Goal: Task Accomplishment & Management: Use online tool/utility

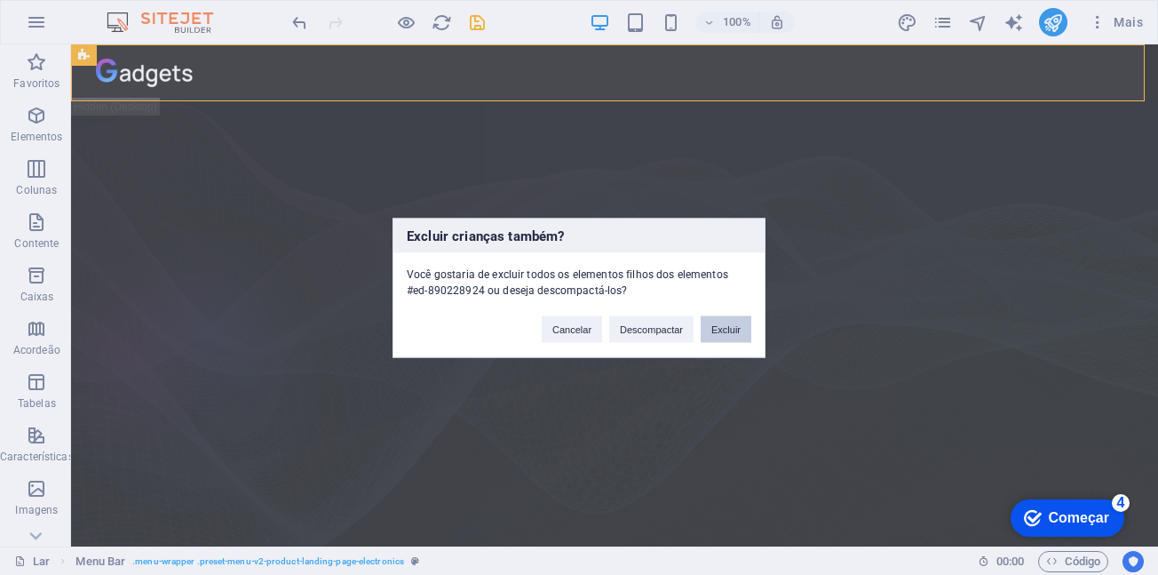
click at [741, 338] on button "Excluir" at bounding box center [726, 328] width 51 height 27
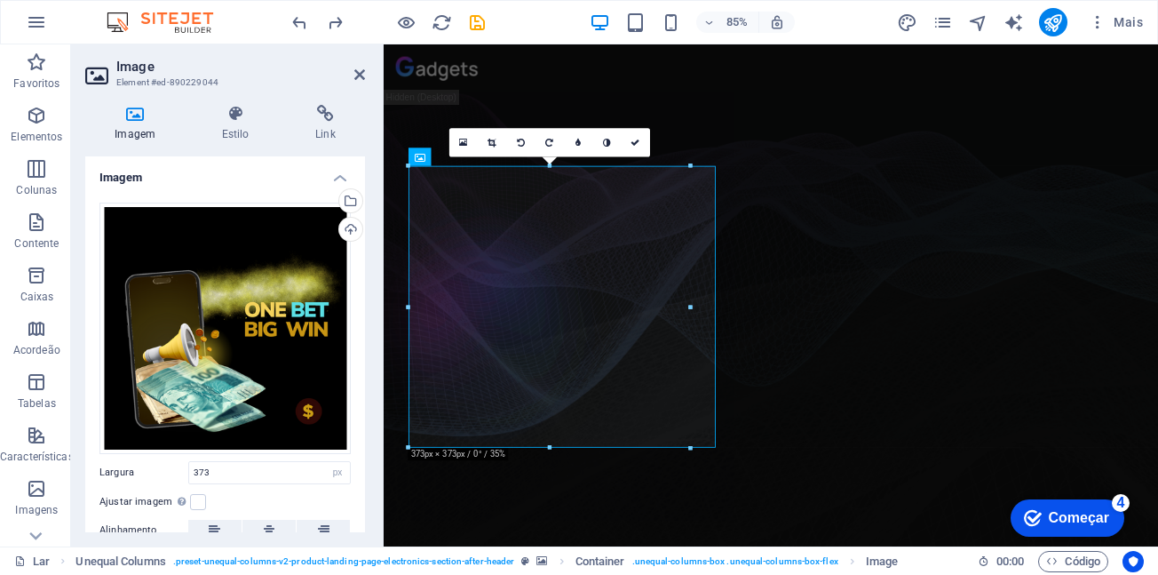
click at [167, 176] on h4 "Imagem" at bounding box center [225, 172] width 280 height 32
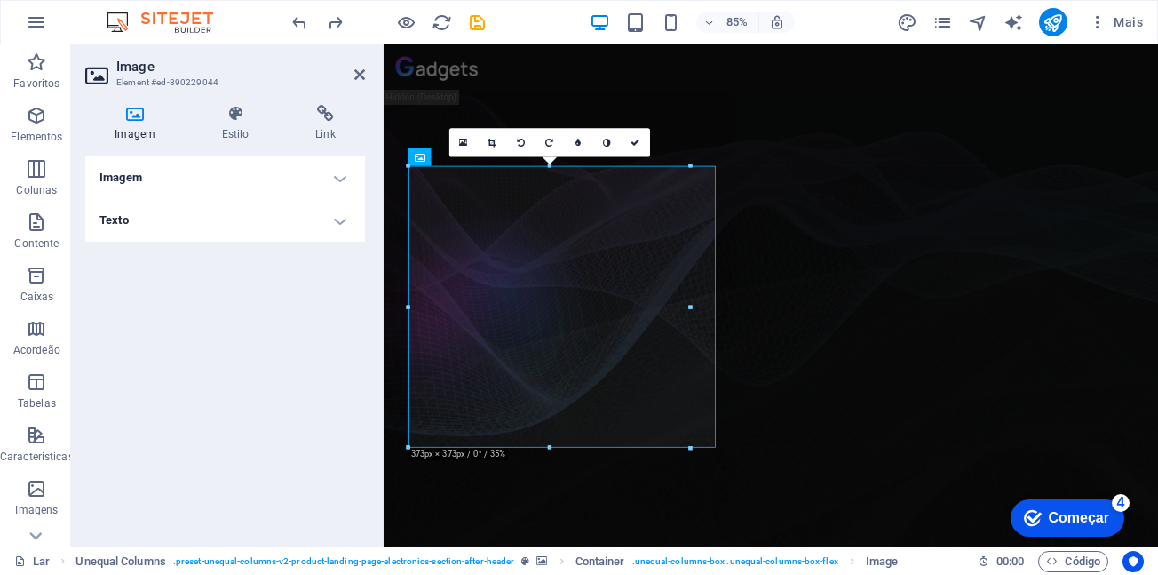
click at [384, 374] on figure at bounding box center [839, 353] width 911 height 504
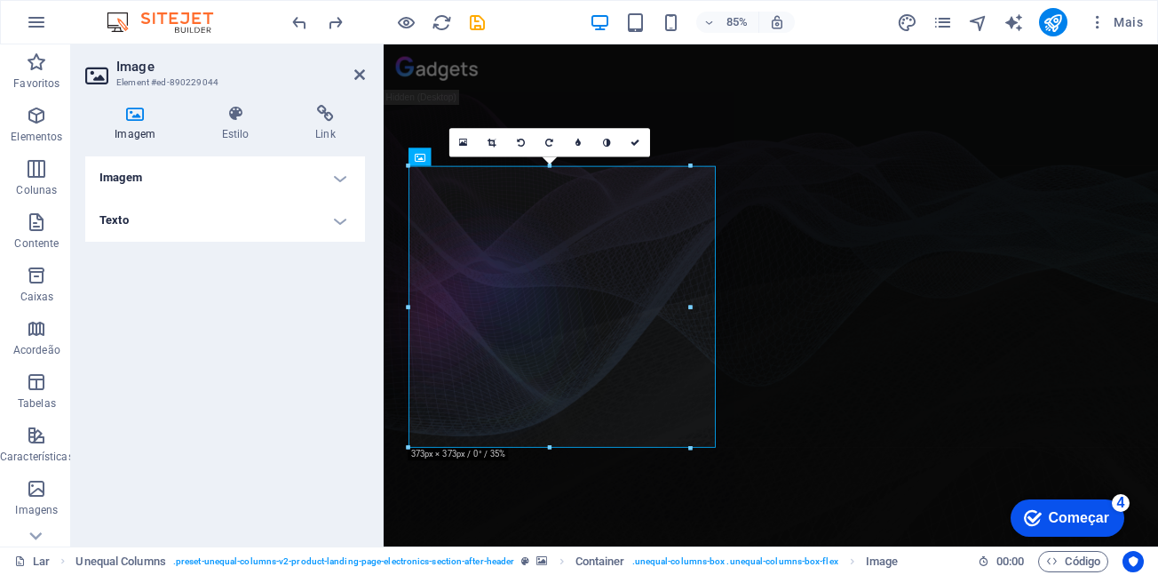
click at [376, 346] on div "Imagem Estilo Link Imagem Arraste os arquivos aqui, clique para escolher os arq…" at bounding box center [225, 319] width 308 height 456
drag, startPoint x: 305, startPoint y: 301, endPoint x: 376, endPoint y: 346, distance: 83.8
click at [376, 346] on div "Imagem Estilo Link Imagem Arraste os arquivos aqui, clique para escolher os arq…" at bounding box center [225, 319] width 308 height 456
drag, startPoint x: 1072, startPoint y: 351, endPoint x: 766, endPoint y: 350, distance: 306.5
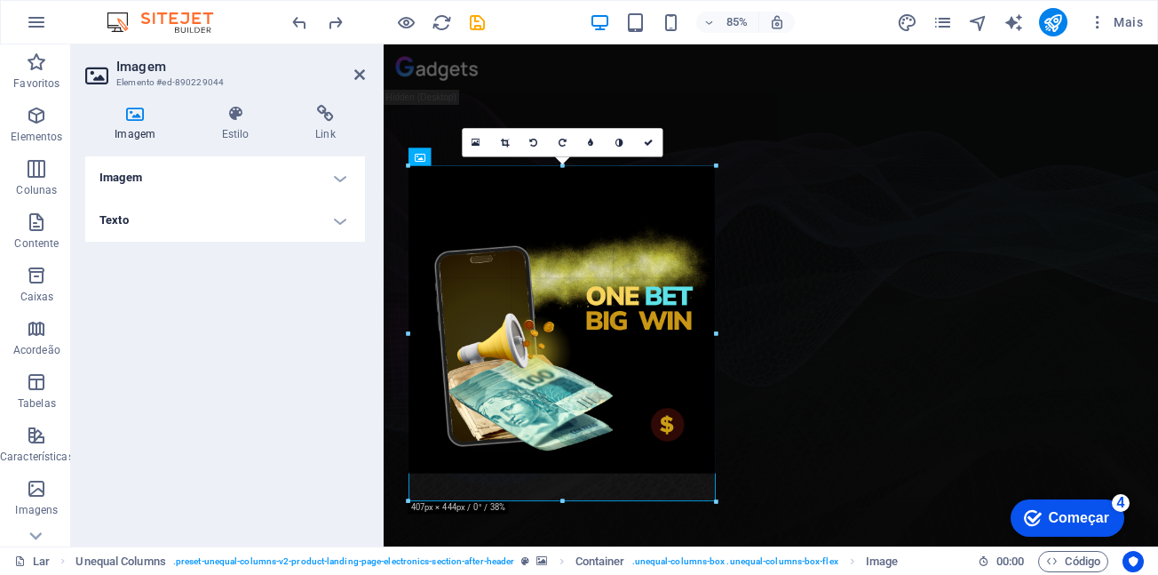
drag, startPoint x: 690, startPoint y: 301, endPoint x: 730, endPoint y: 298, distance: 40.1
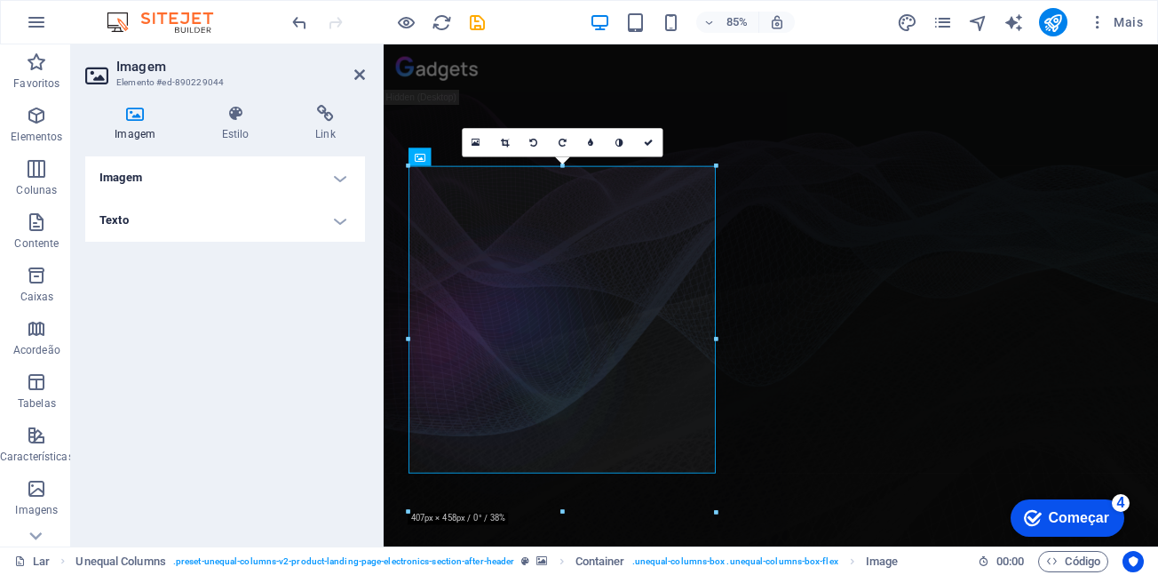
click at [990, 122] on figure at bounding box center [839, 390] width 911 height 579
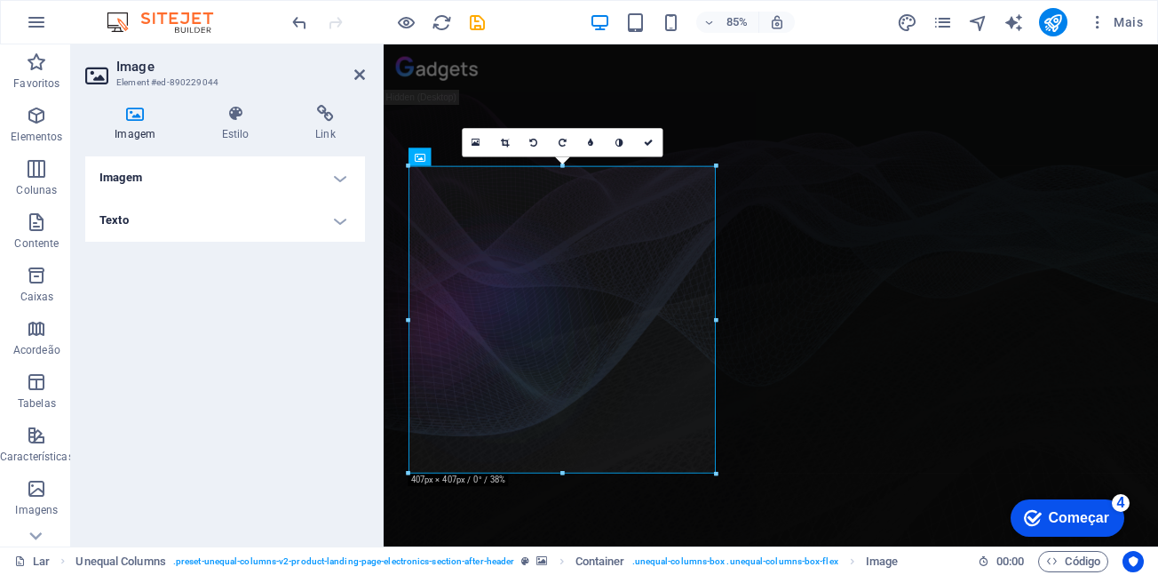
click at [393, 410] on figure at bounding box center [839, 368] width 911 height 534
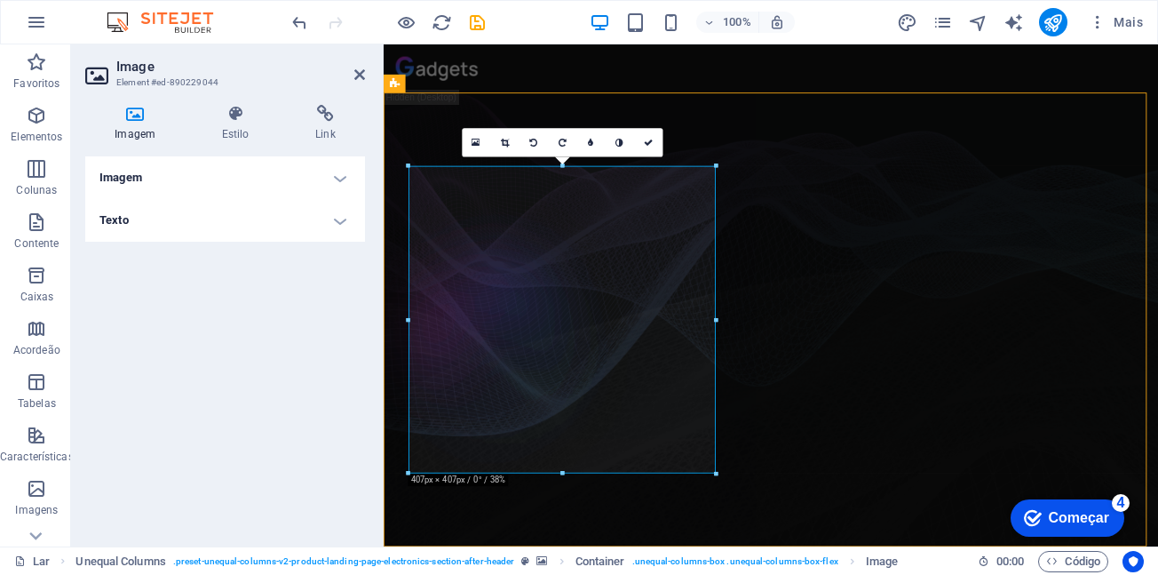
drag, startPoint x: 704, startPoint y: 355, endPoint x: 393, endPoint y: 410, distance: 316.5
click at [393, 410] on figure at bounding box center [839, 368] width 911 height 534
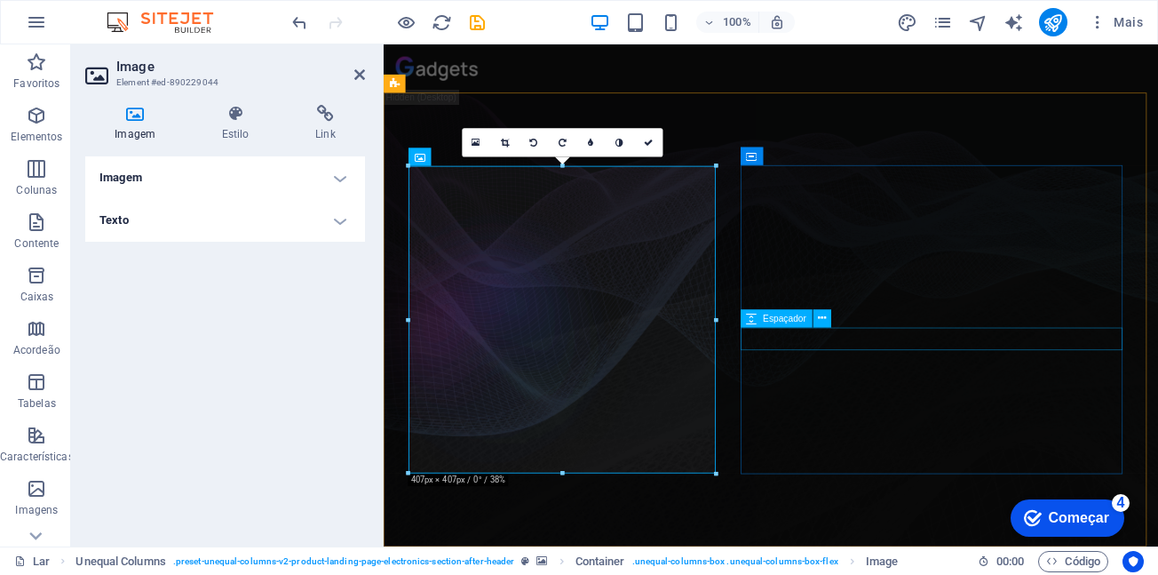
drag, startPoint x: 1100, startPoint y: 360, endPoint x: 947, endPoint y: 362, distance: 152.8
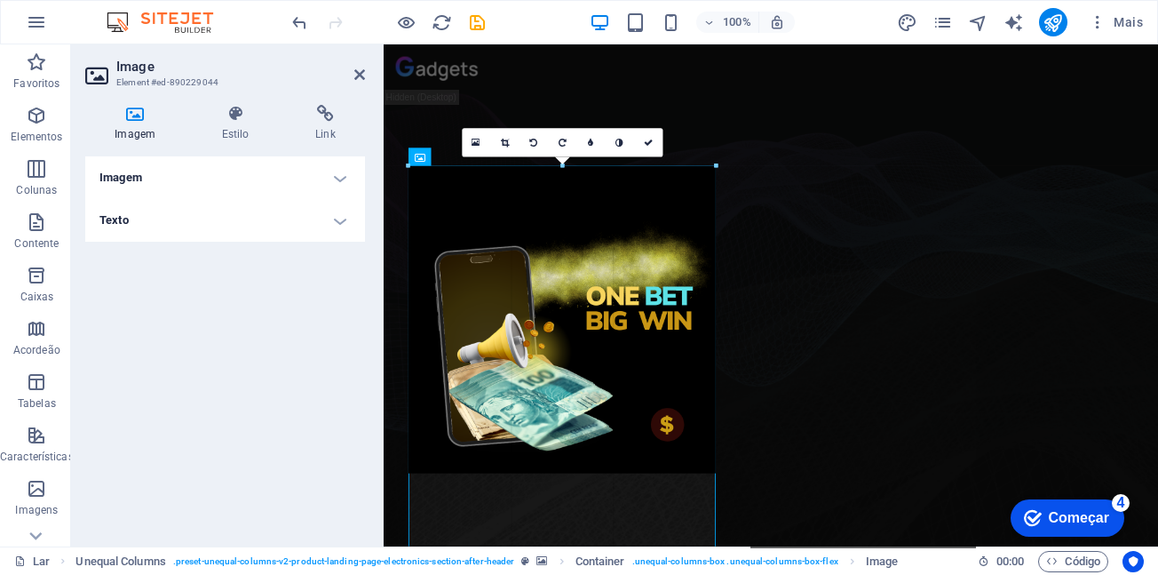
drag, startPoint x: 717, startPoint y: 321, endPoint x: 963, endPoint y: 343, distance: 247.1
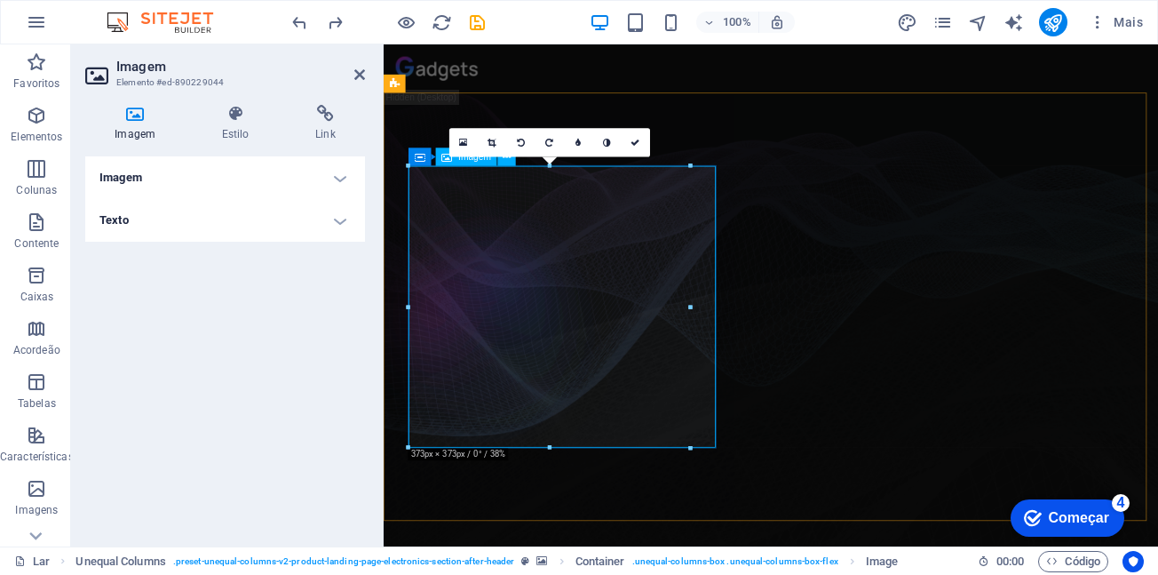
drag, startPoint x: 1077, startPoint y: 355, endPoint x: 750, endPoint y: 351, distance: 326.9
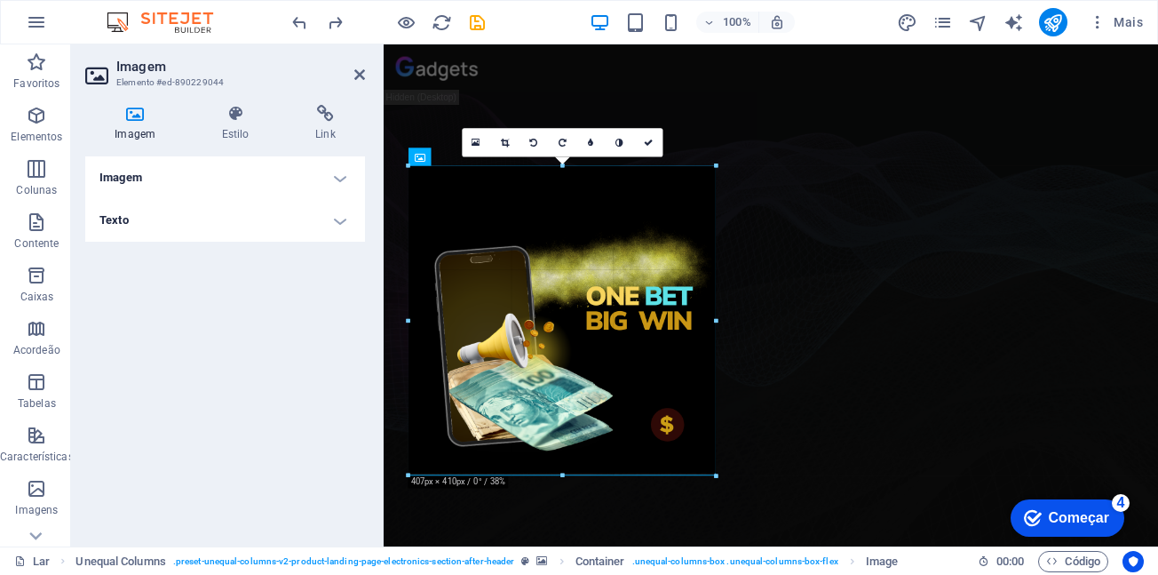
drag, startPoint x: 684, startPoint y: 300, endPoint x: 727, endPoint y: 300, distance: 42.6
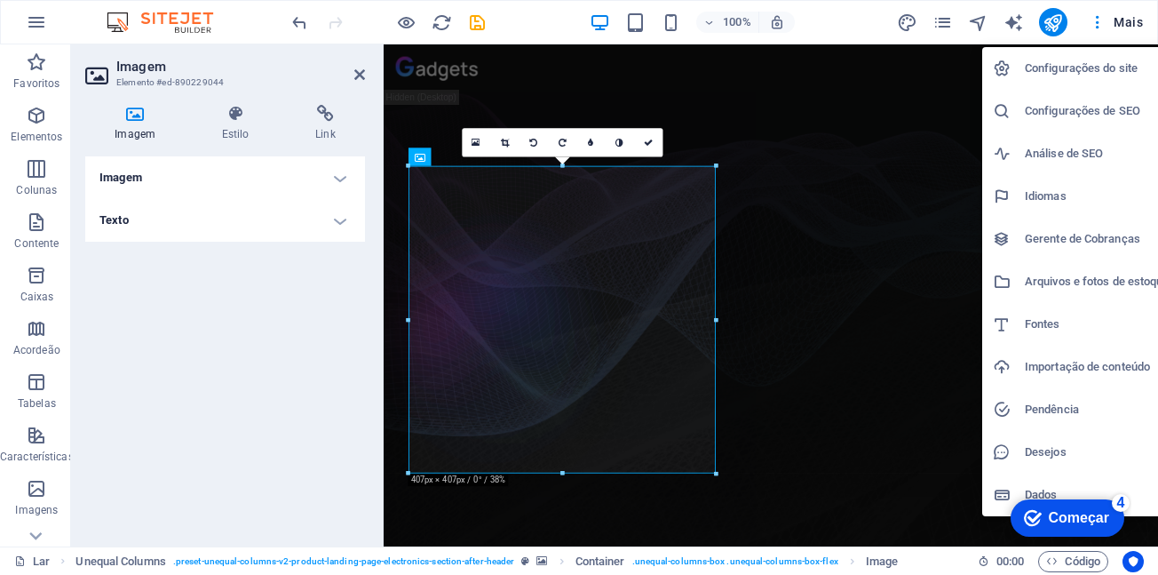
click at [44, 19] on div at bounding box center [579, 287] width 1158 height 575
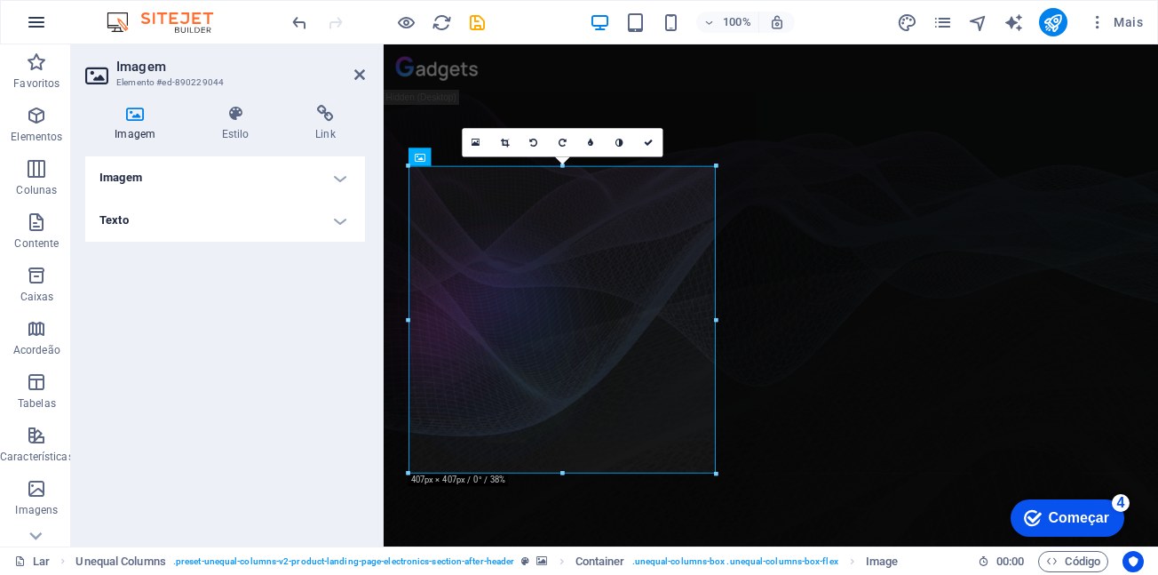
click at [36, 21] on icon "button" at bounding box center [36, 22] width 21 height 21
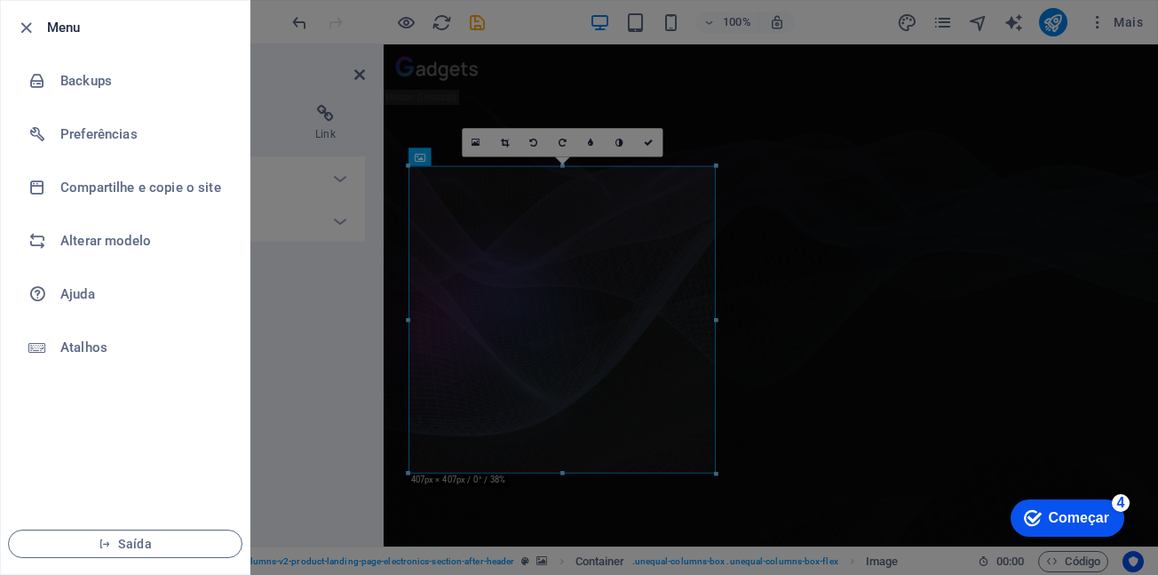
click at [308, 320] on div at bounding box center [579, 287] width 1158 height 575
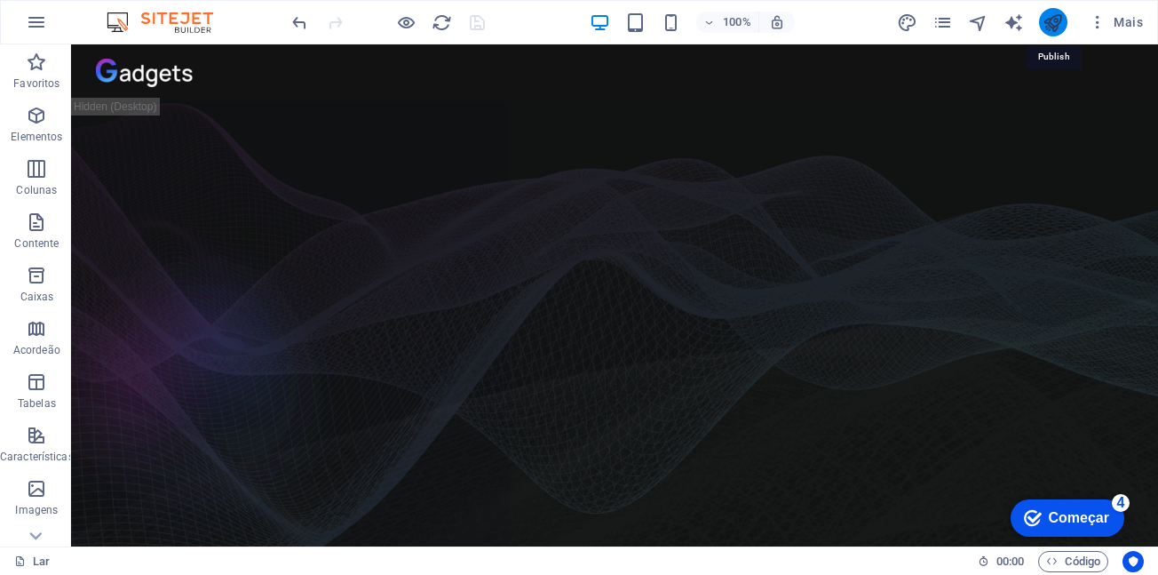
click at [1054, 15] on icon "publicar" at bounding box center [1053, 22] width 20 height 20
